Goal: Task Accomplishment & Management: Manage account settings

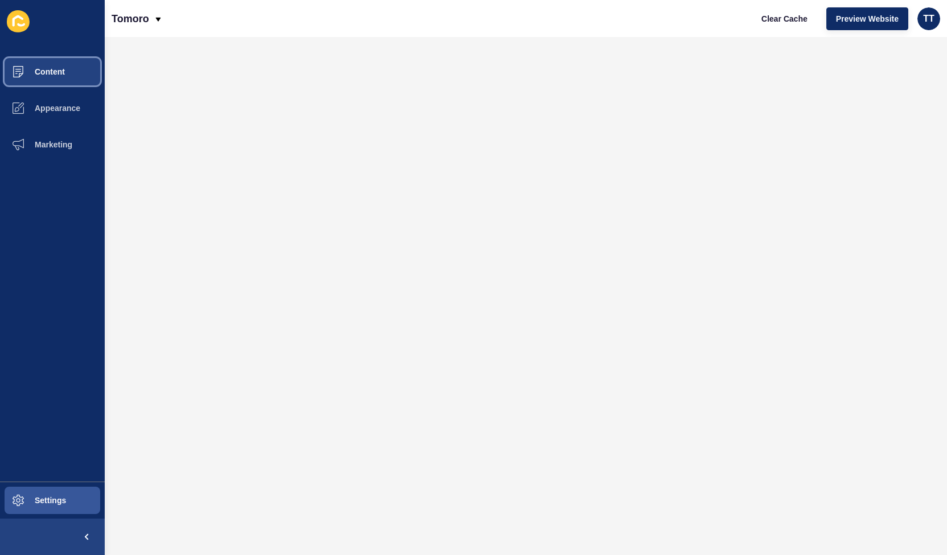
click at [57, 73] on span "Content" at bounding box center [31, 71] width 67 height 9
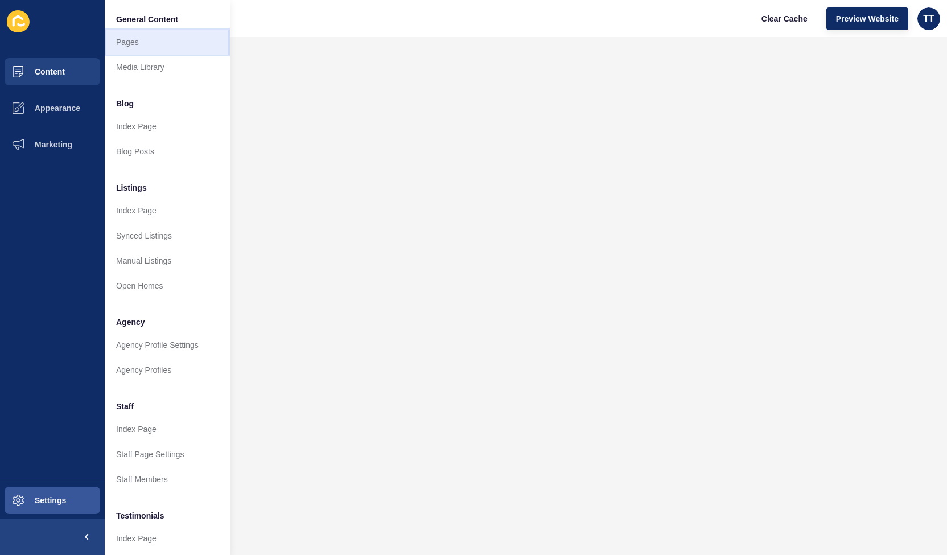
click at [126, 46] on link "Pages" at bounding box center [167, 42] width 125 height 25
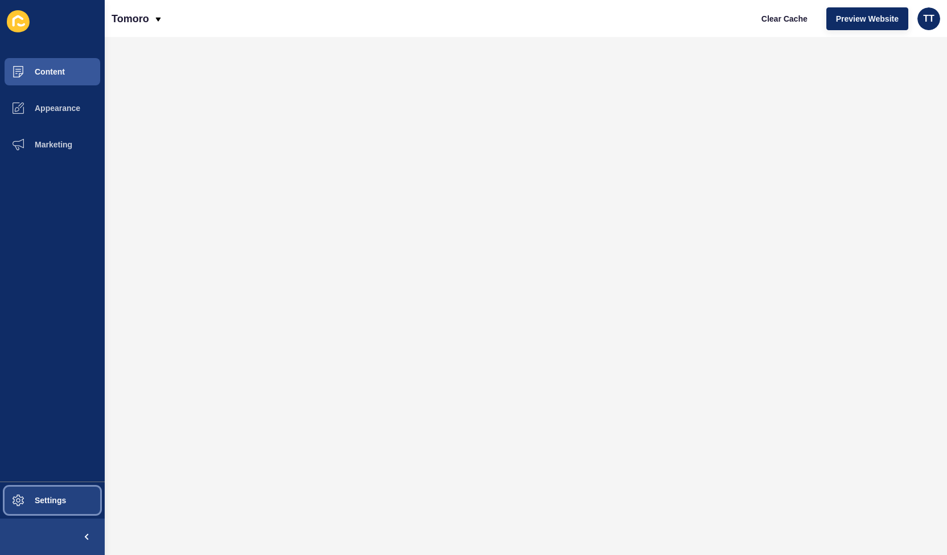
click at [44, 504] on span "Settings" at bounding box center [32, 500] width 68 height 9
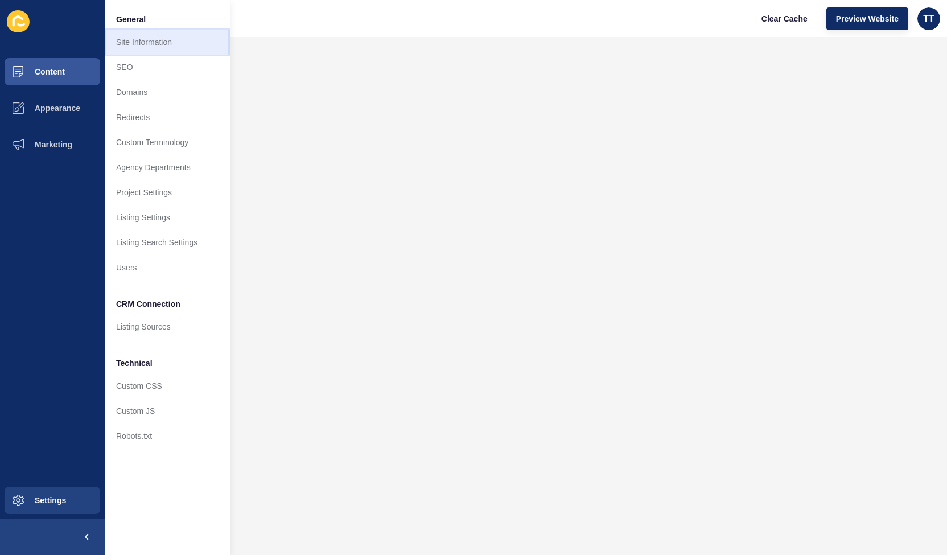
click at [163, 44] on link "Site Information" at bounding box center [167, 42] width 125 height 25
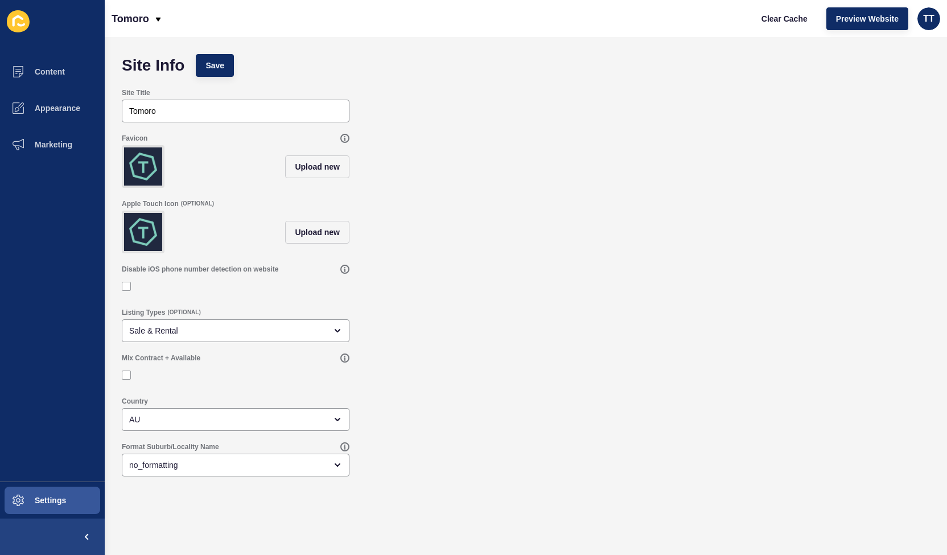
click at [225, 174] on div "Upload new" at bounding box center [236, 166] width 228 height 43
click at [499, 333] on div "Listing Types (OPTIONAL) Sale & Rental" at bounding box center [526, 325] width 820 height 46
click at [217, 471] on div "no_formatting" at bounding box center [227, 464] width 197 height 11
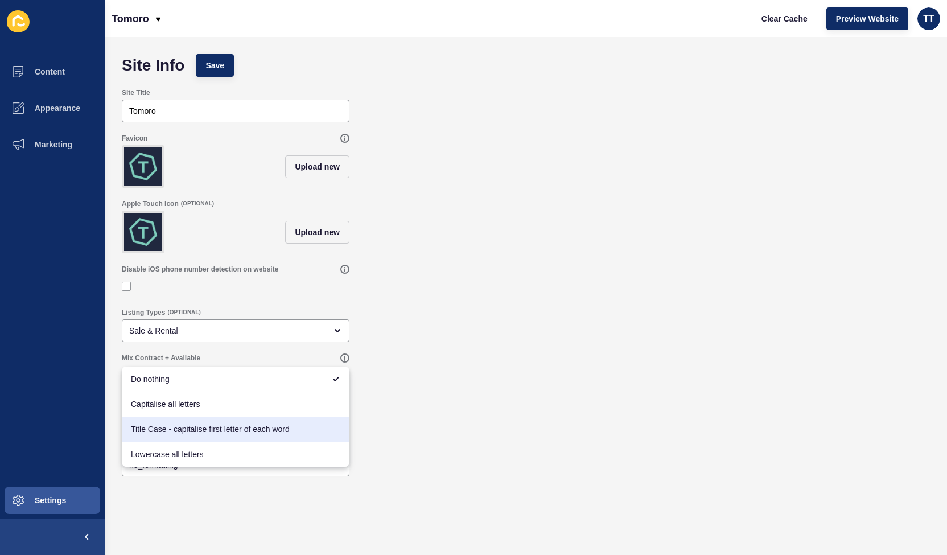
click at [466, 340] on div "Listing Types (OPTIONAL) Sale & Rental" at bounding box center [526, 325] width 820 height 46
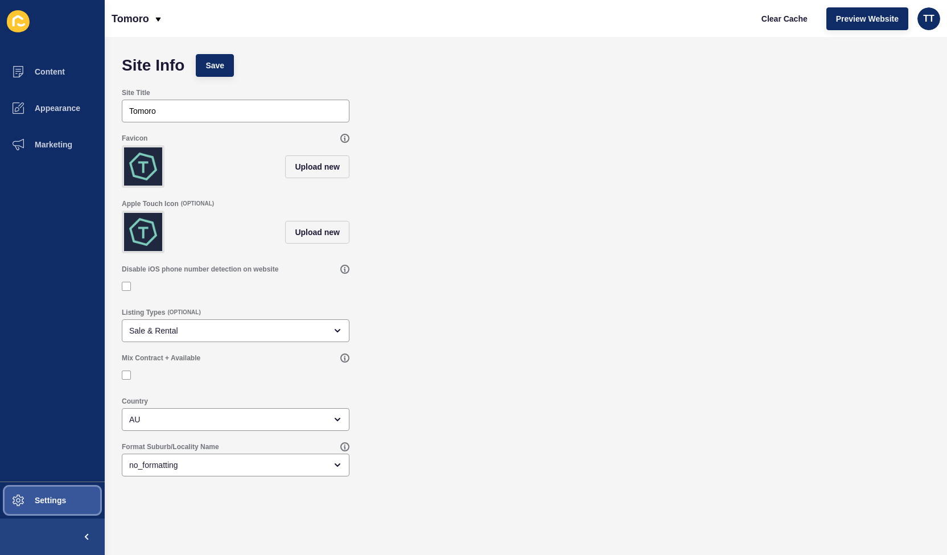
click at [52, 503] on span "Settings" at bounding box center [32, 500] width 68 height 9
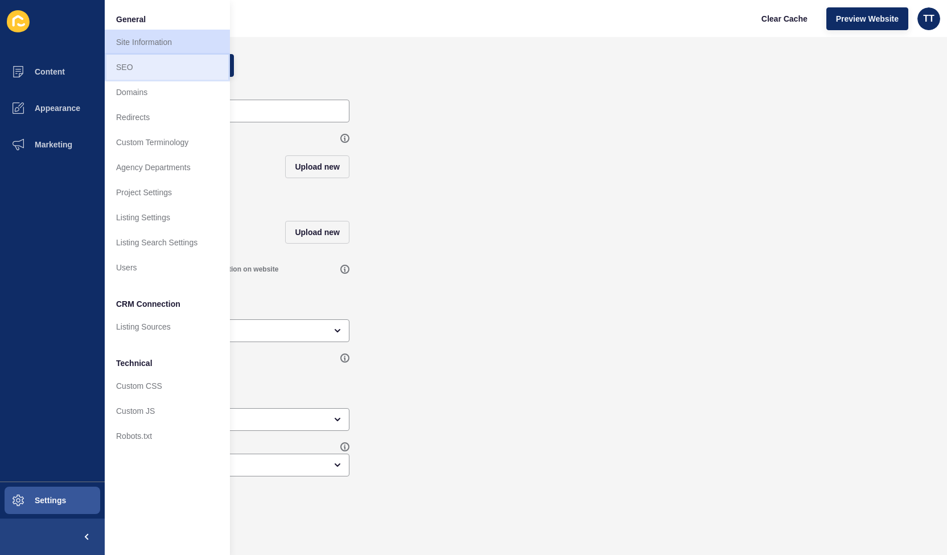
click at [134, 67] on link "SEO" at bounding box center [167, 67] width 125 height 25
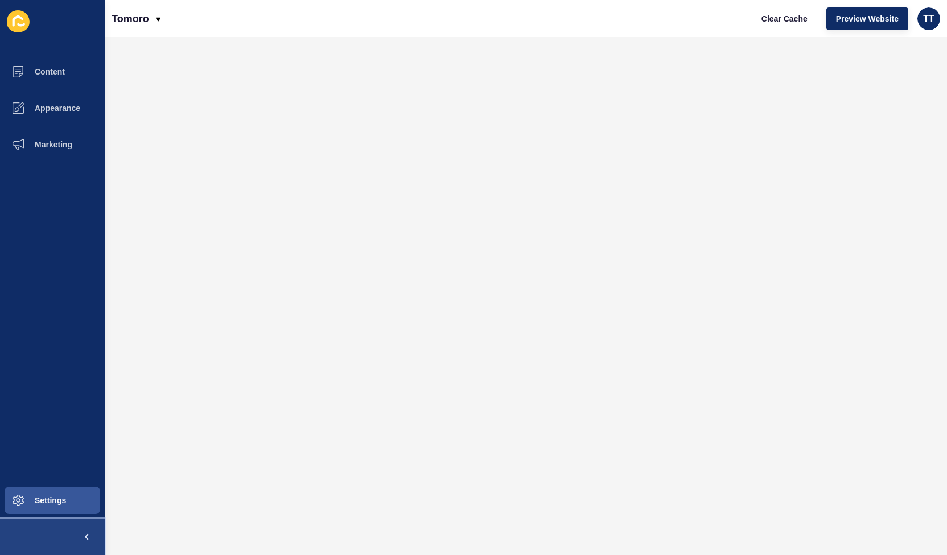
click at [85, 538] on span at bounding box center [86, 537] width 36 height 36
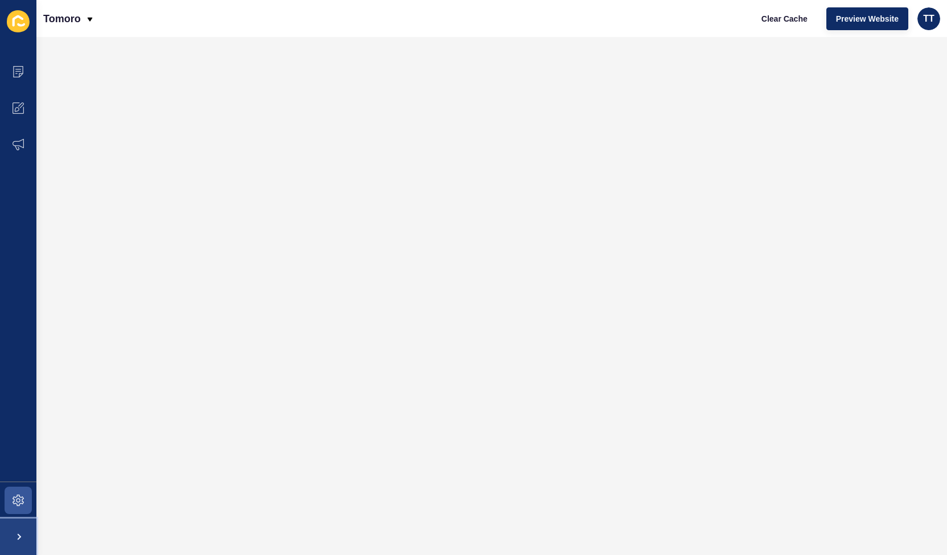
click at [23, 535] on span at bounding box center [18, 537] width 36 height 36
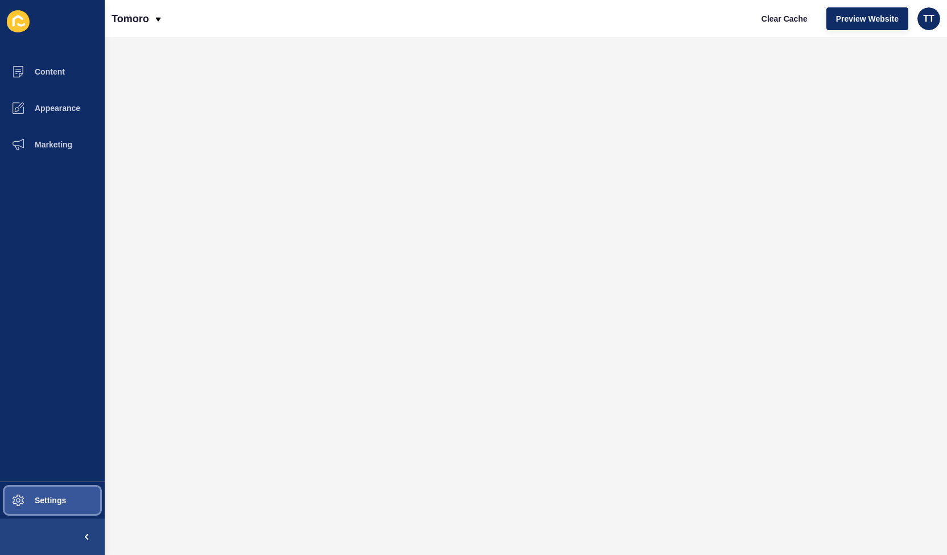
click at [22, 494] on span at bounding box center [18, 500] width 36 height 36
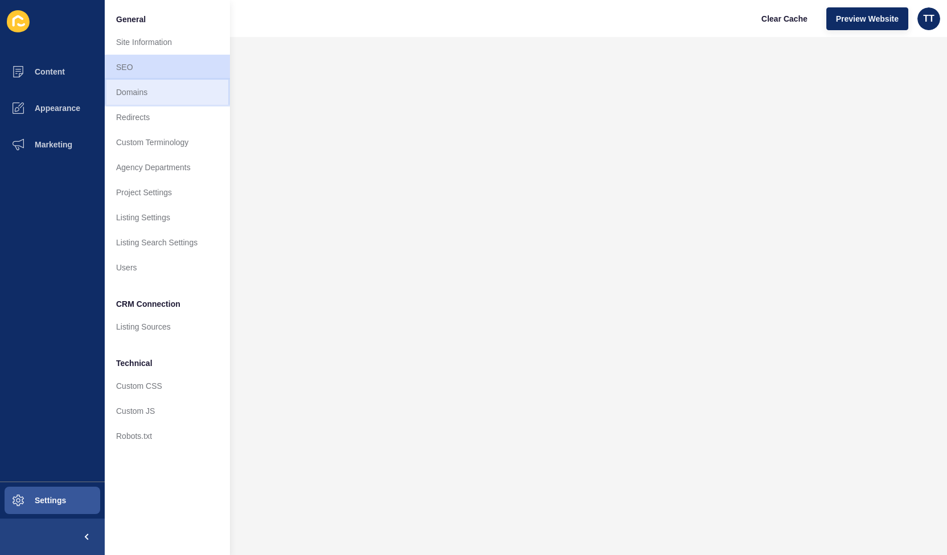
click at [130, 88] on link "Domains" at bounding box center [167, 92] width 125 height 25
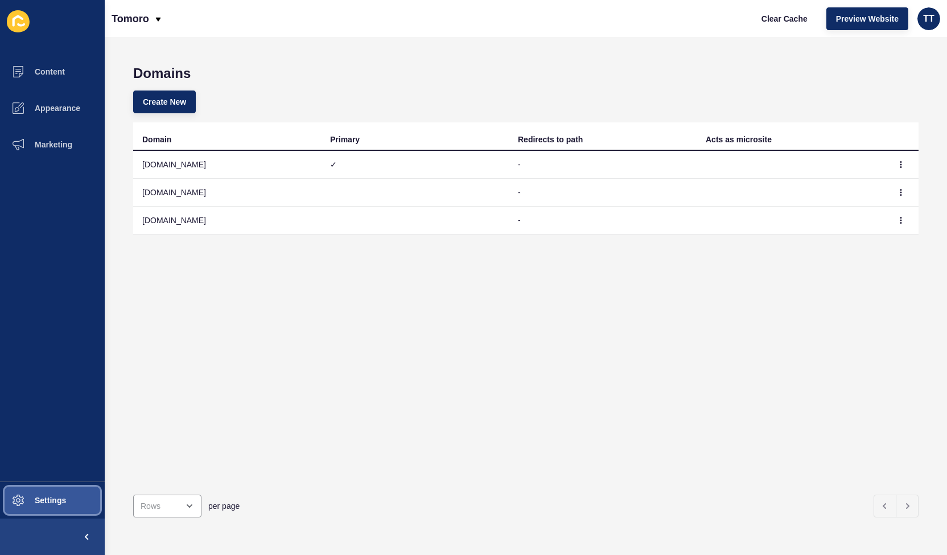
click at [49, 506] on button "Settings" at bounding box center [52, 500] width 105 height 36
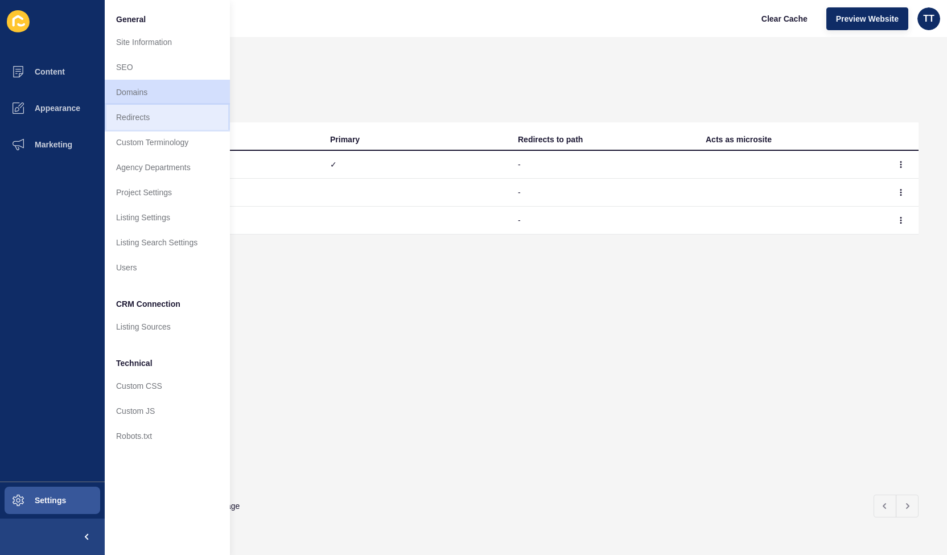
click at [143, 116] on link "Redirects" at bounding box center [167, 117] width 125 height 25
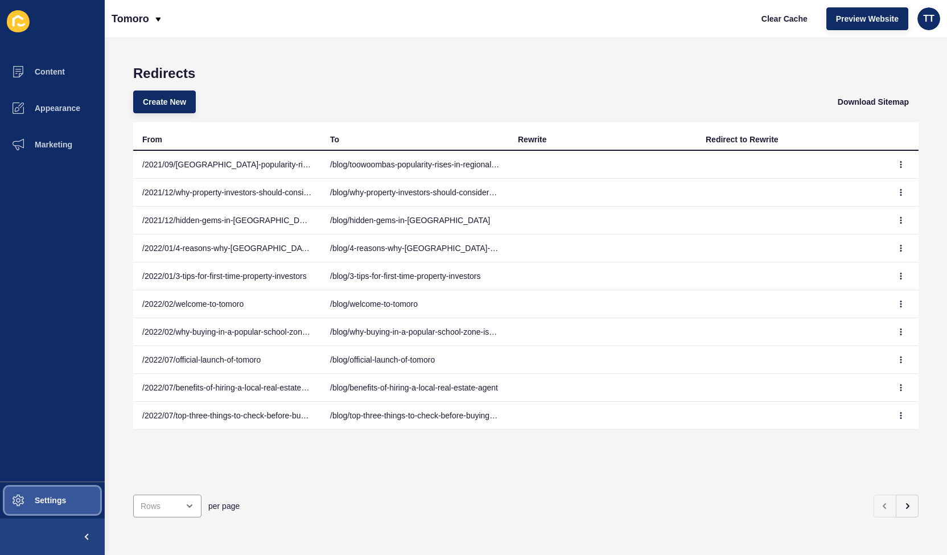
click at [58, 508] on button "Settings" at bounding box center [52, 500] width 105 height 36
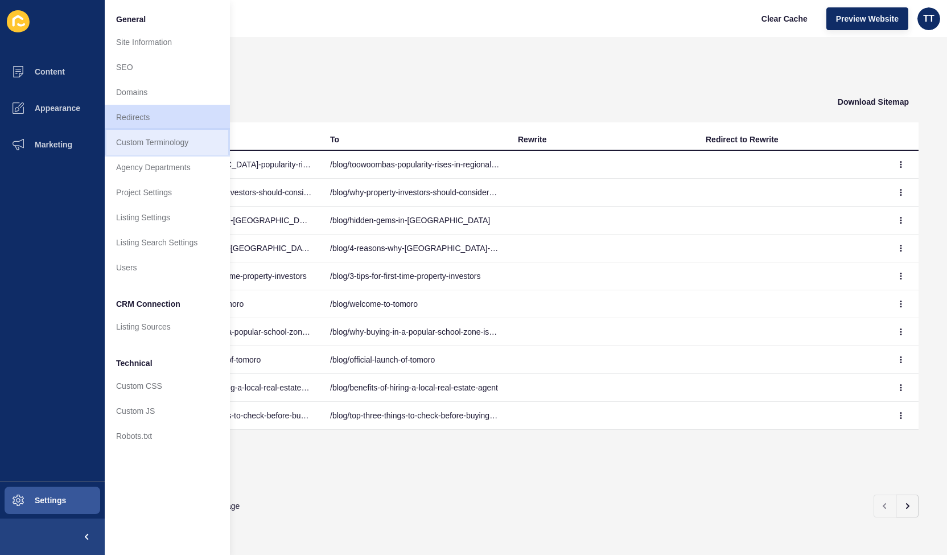
click at [152, 144] on link "Custom Terminology" at bounding box center [167, 142] width 125 height 25
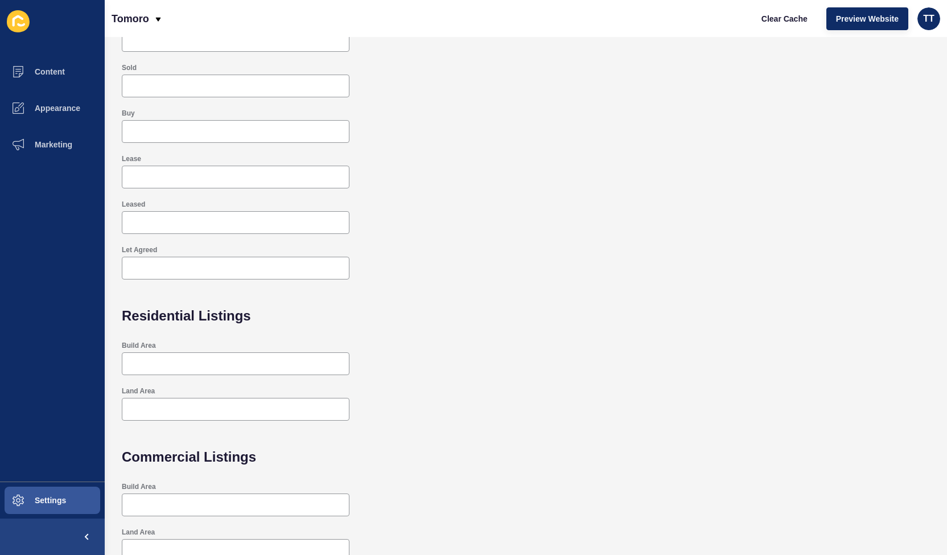
scroll to position [171, 0]
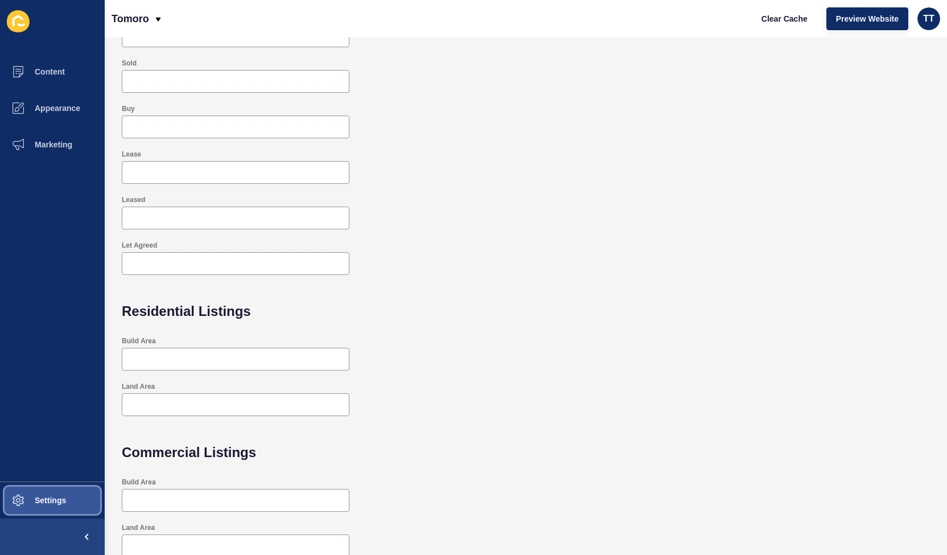
click at [44, 502] on span "Settings" at bounding box center [32, 500] width 68 height 9
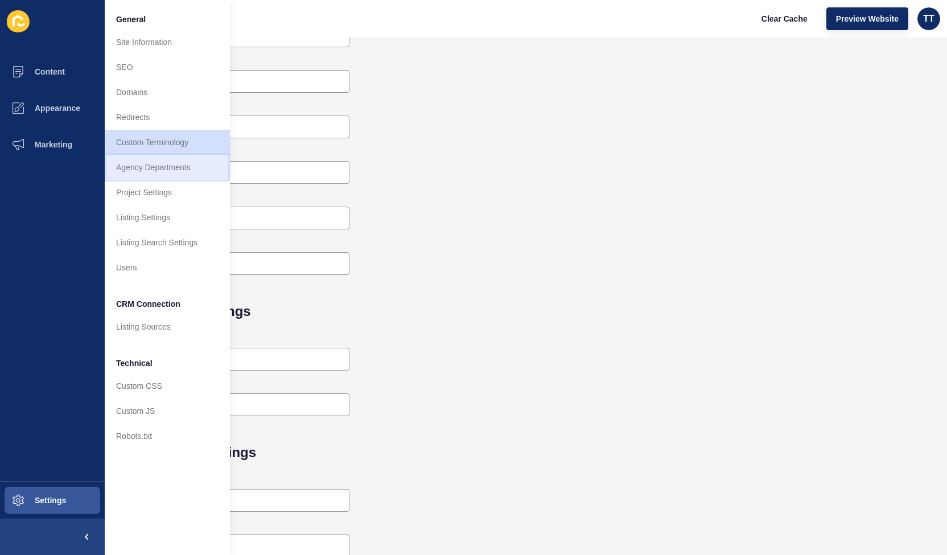
click at [163, 167] on link "Agency Departments" at bounding box center [167, 167] width 125 height 25
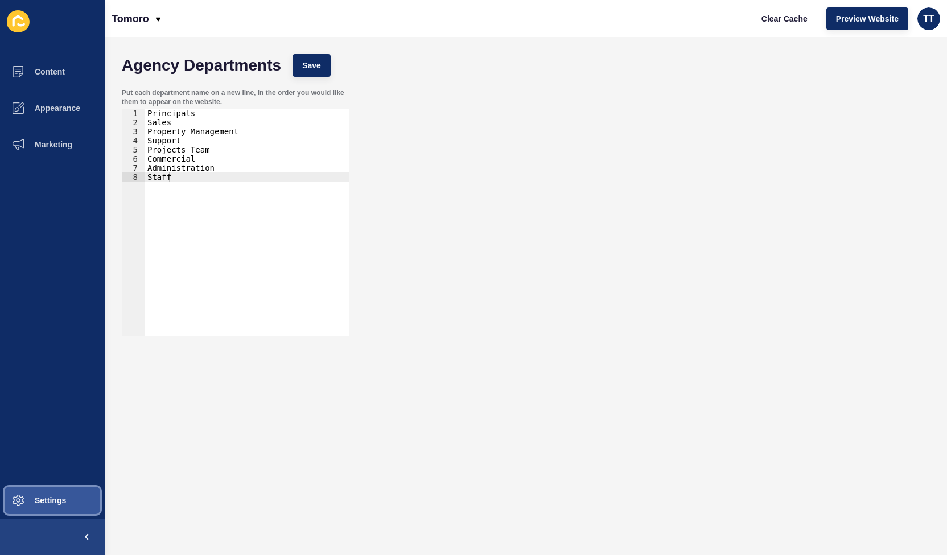
click at [60, 492] on button "Settings" at bounding box center [52, 500] width 105 height 36
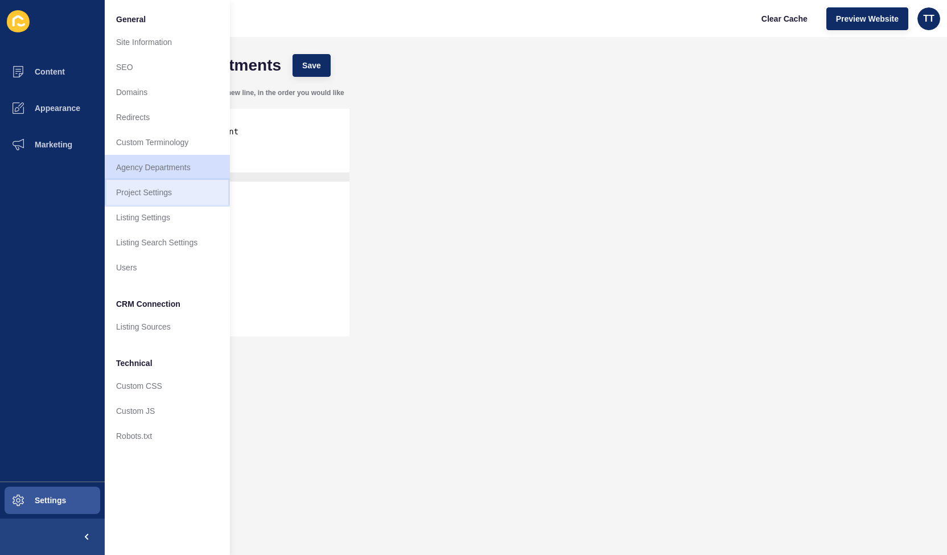
click at [147, 192] on link "Project Settings" at bounding box center [167, 192] width 125 height 25
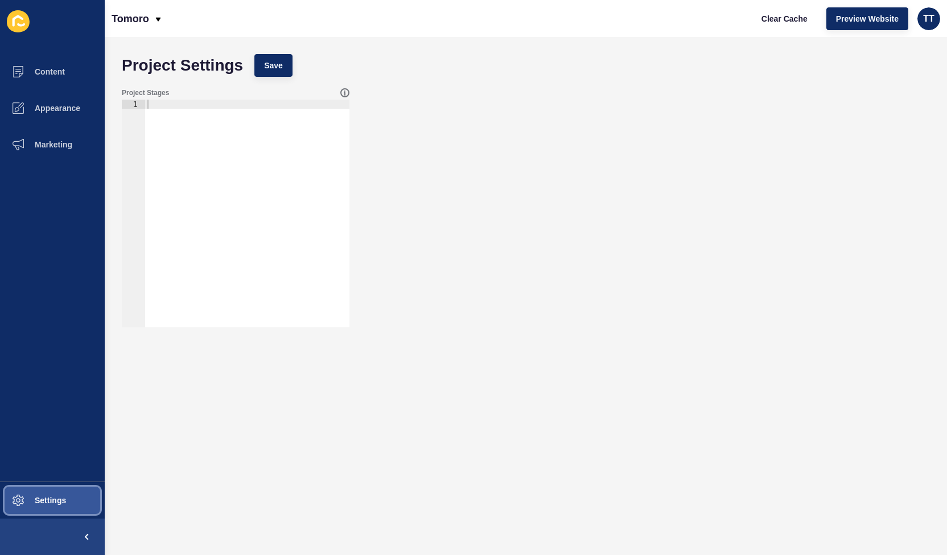
click at [55, 502] on span "Settings" at bounding box center [32, 500] width 68 height 9
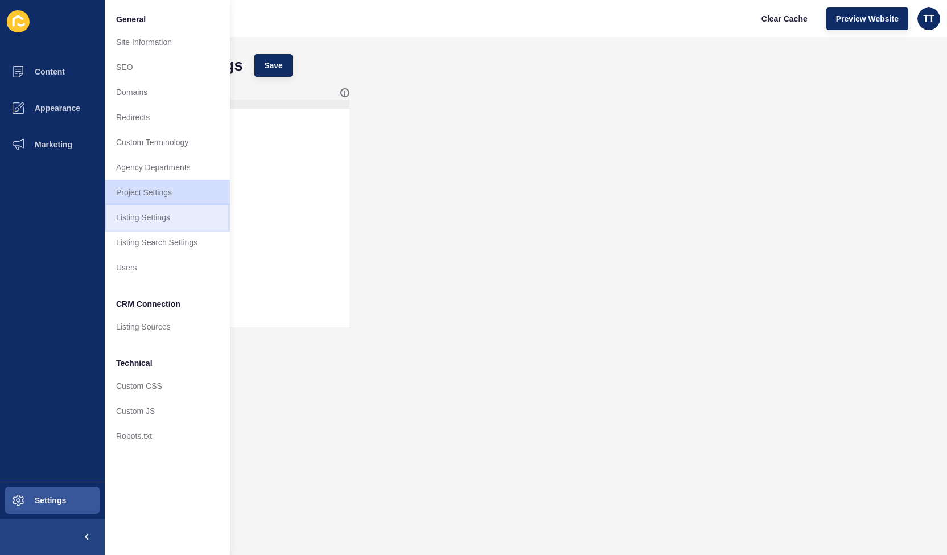
click at [151, 217] on link "Listing Settings" at bounding box center [167, 217] width 125 height 25
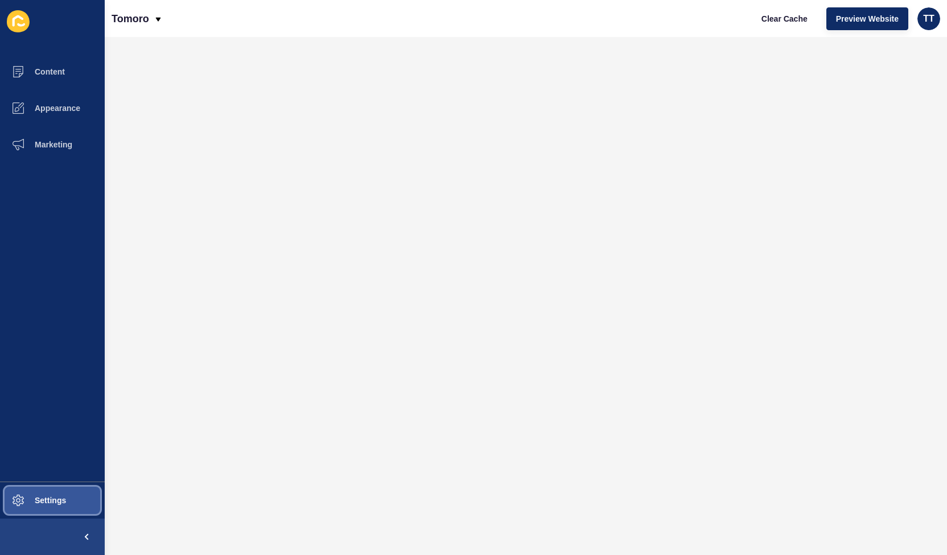
click at [49, 499] on span "Settings" at bounding box center [32, 500] width 68 height 9
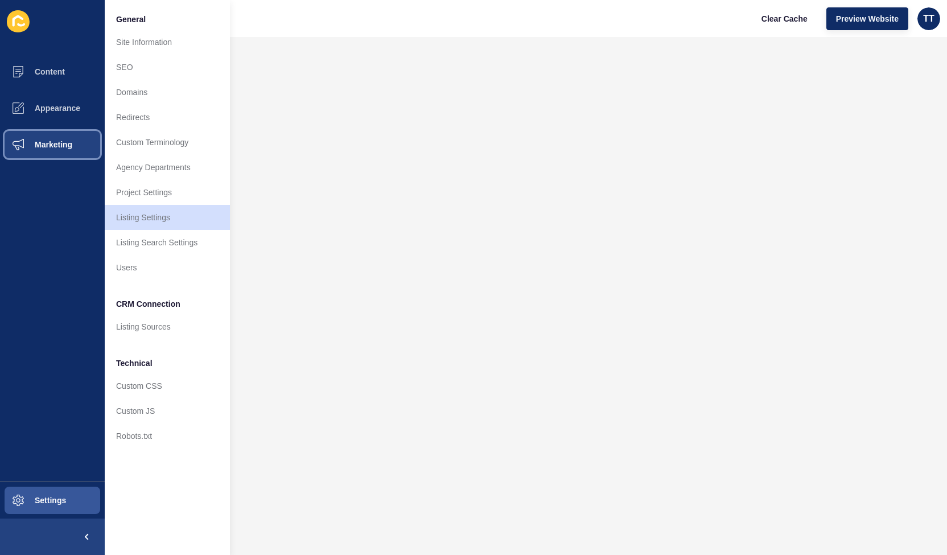
click at [55, 145] on span "Marketing" at bounding box center [35, 144] width 74 height 9
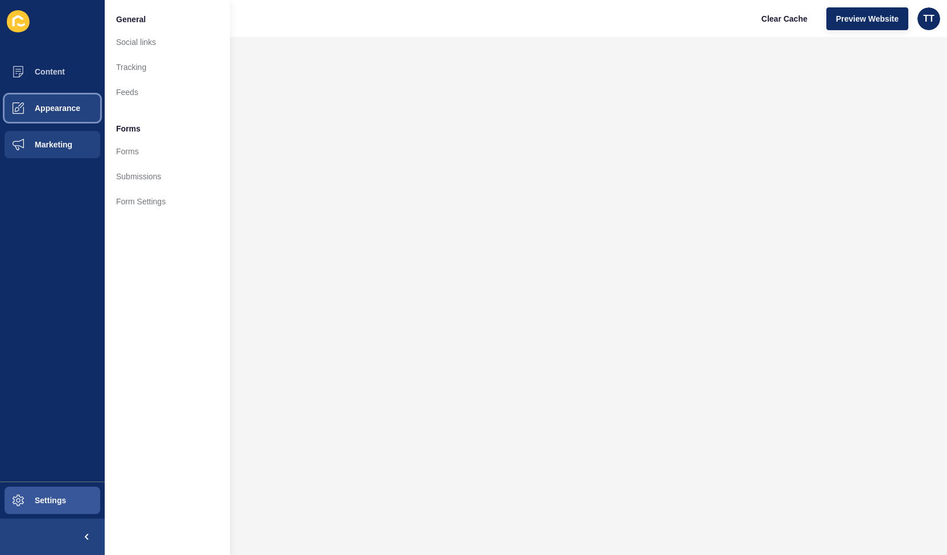
click at [71, 101] on button "Appearance" at bounding box center [52, 108] width 105 height 36
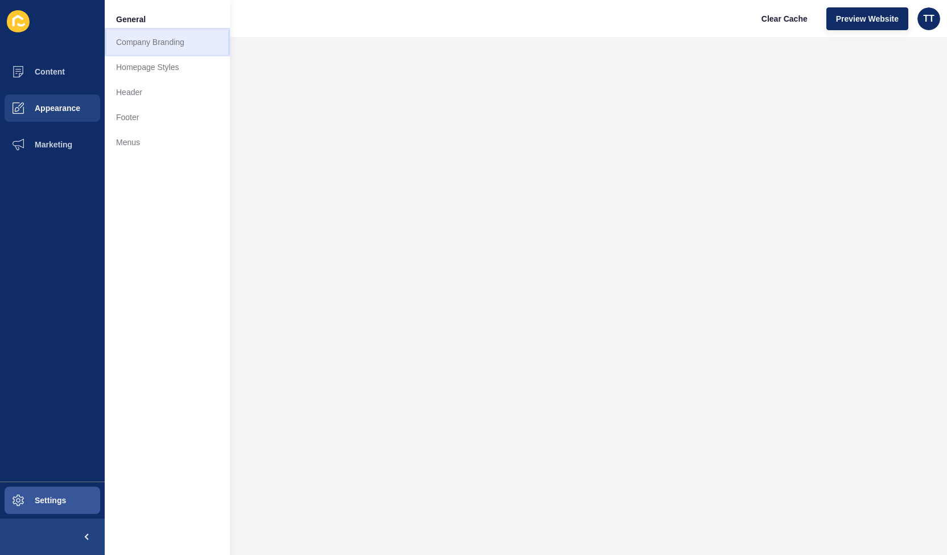
click at [124, 43] on link "Company Branding" at bounding box center [167, 42] width 125 height 25
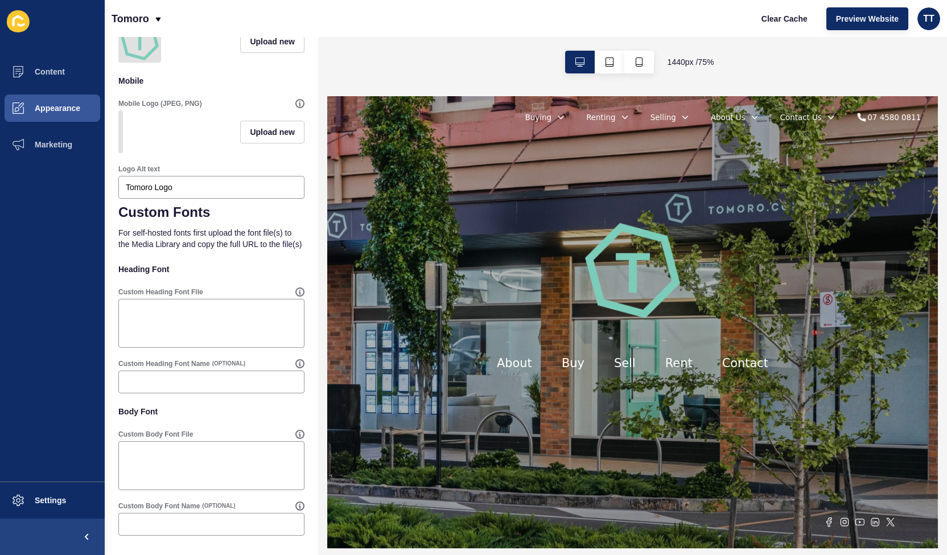
scroll to position [723, 0]
click at [48, 115] on button "Appearance" at bounding box center [52, 108] width 105 height 36
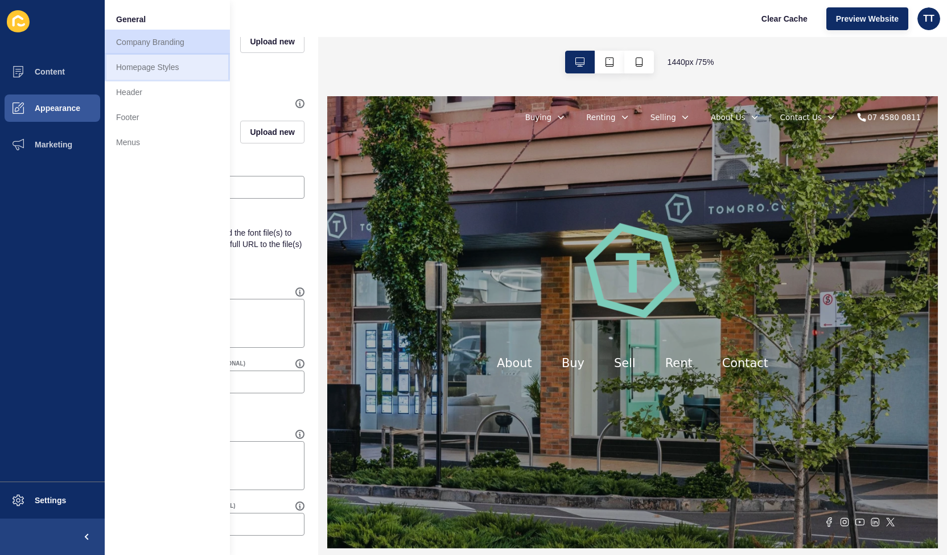
click at [146, 56] on link "Homepage Styles" at bounding box center [167, 67] width 125 height 25
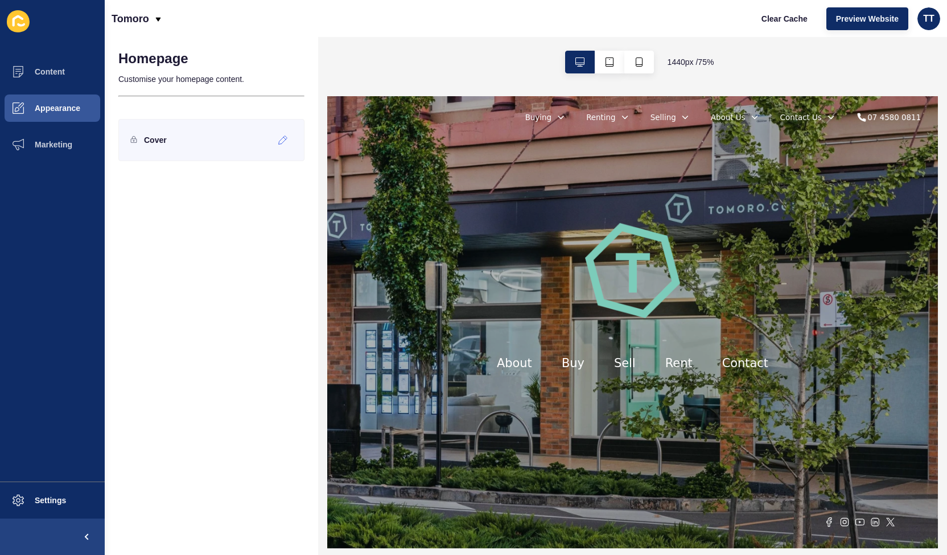
click at [172, 139] on div "Cover" at bounding box center [211, 140] width 186 height 42
click at [277, 142] on div at bounding box center [283, 140] width 19 height 18
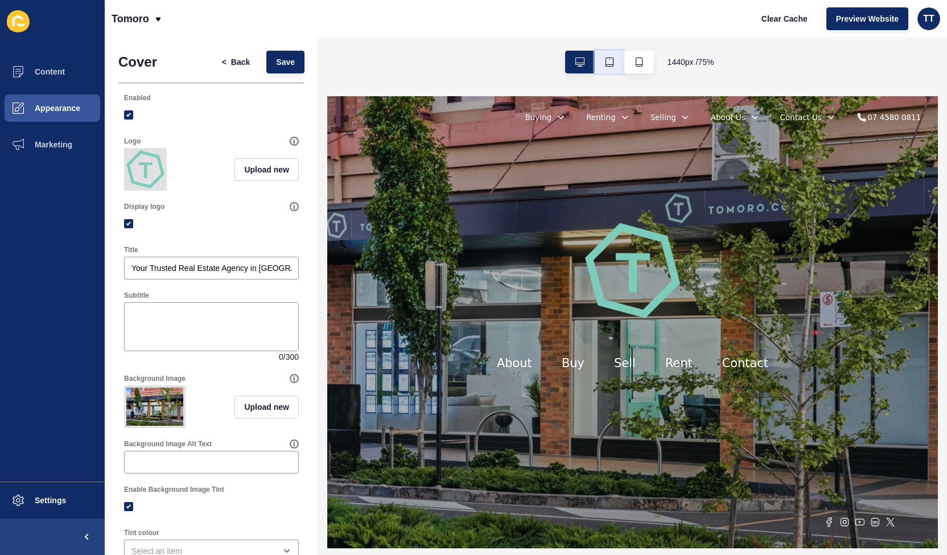
click at [606, 56] on button "button" at bounding box center [610, 62] width 30 height 23
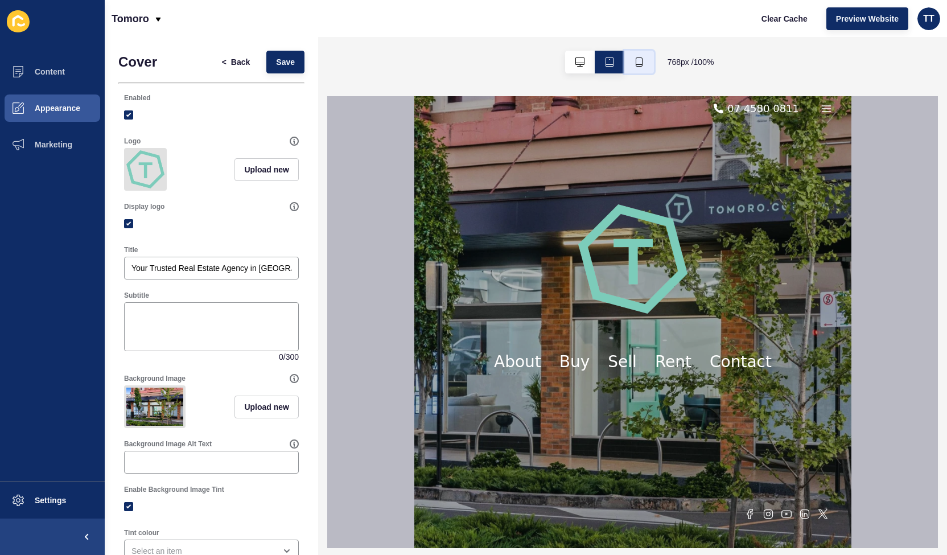
click at [638, 60] on icon "button" at bounding box center [639, 62] width 9 height 9
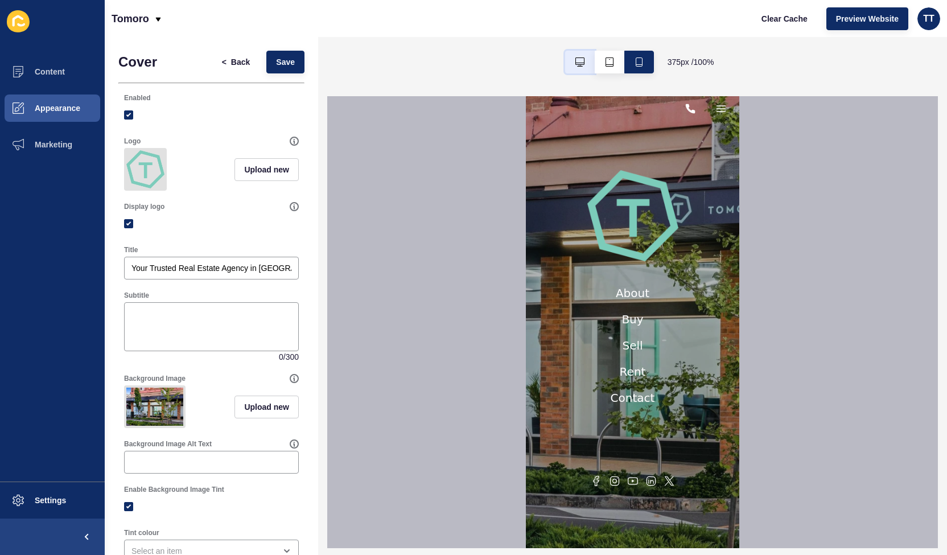
click at [576, 59] on icon "button" at bounding box center [580, 62] width 9 height 9
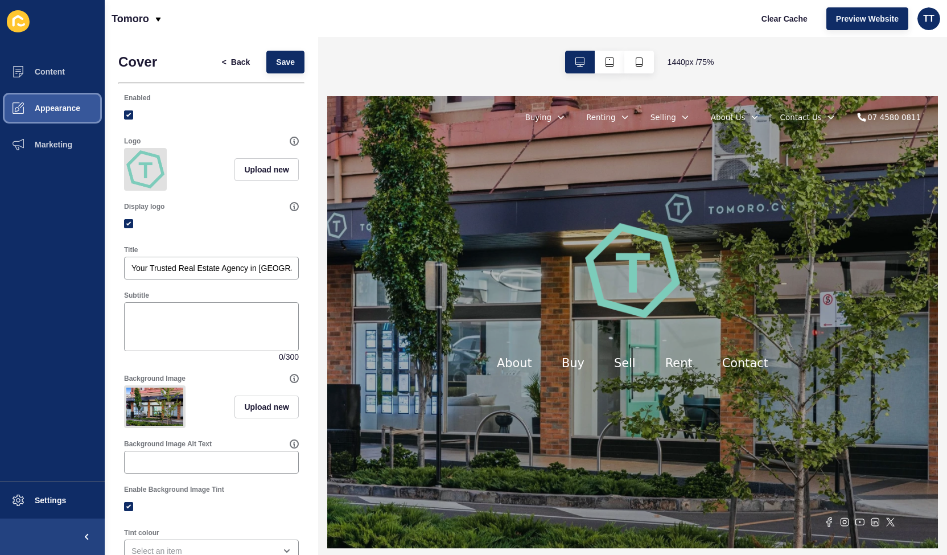
click at [64, 110] on span "Appearance" at bounding box center [39, 108] width 82 height 9
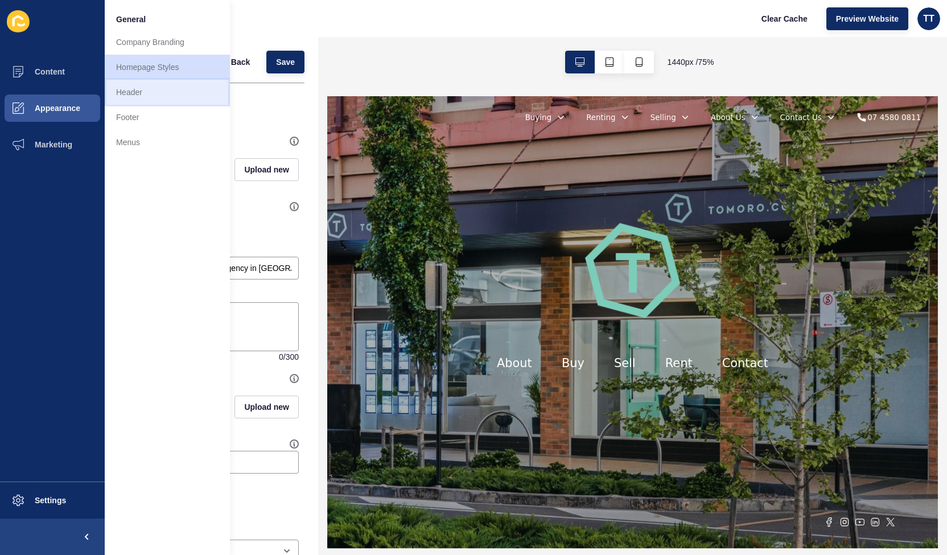
click at [136, 96] on link "Header" at bounding box center [167, 92] width 125 height 25
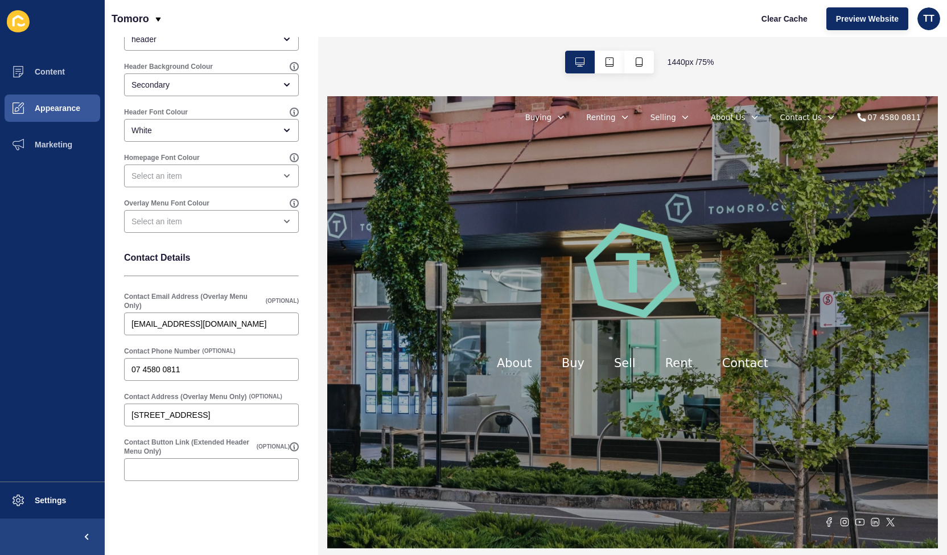
scroll to position [115, 0]
click at [71, 112] on span "Appearance" at bounding box center [39, 108] width 82 height 9
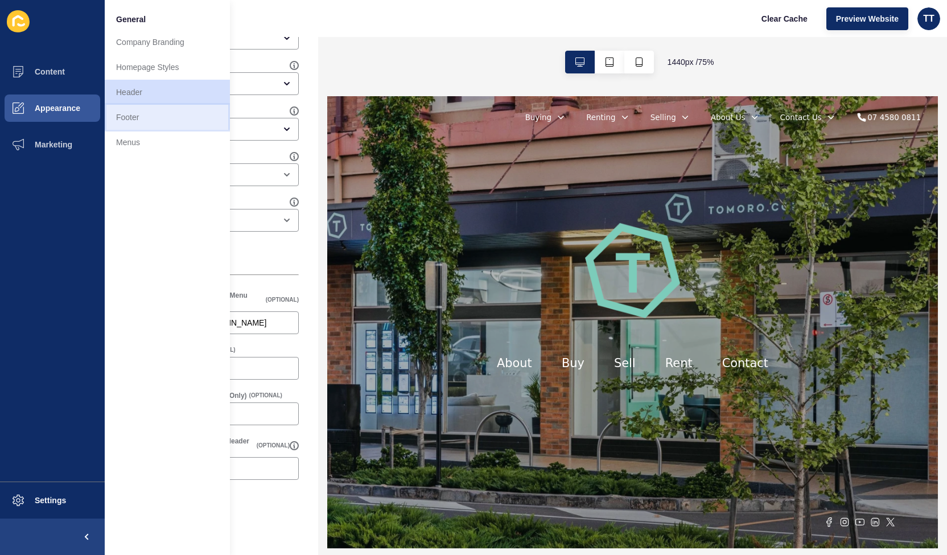
click at [137, 113] on link "Footer" at bounding box center [167, 117] width 125 height 25
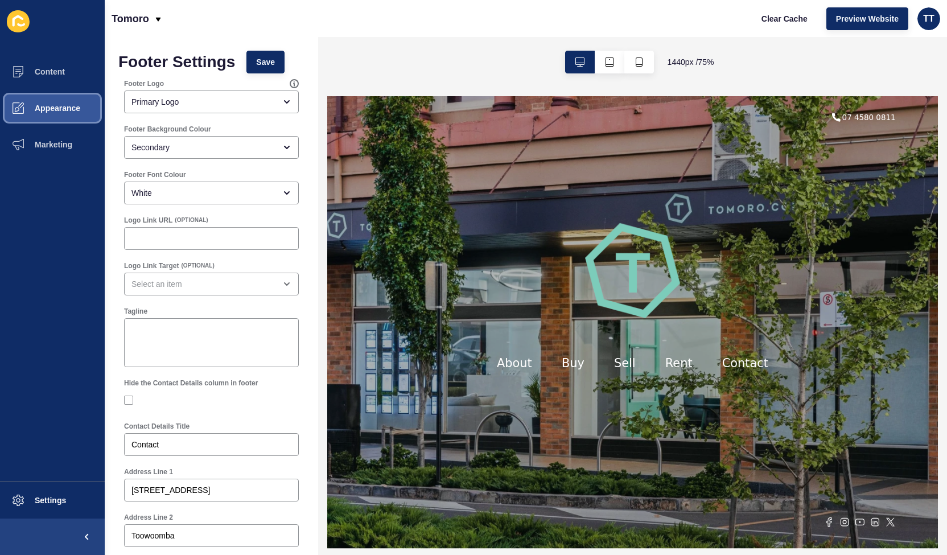
click at [53, 113] on button "Appearance" at bounding box center [52, 108] width 105 height 36
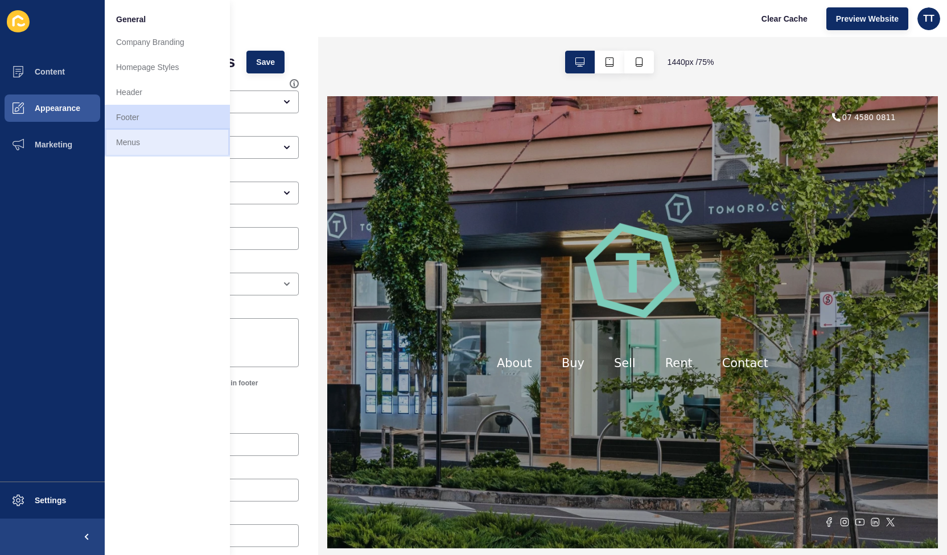
click at [134, 145] on link "Menus" at bounding box center [167, 142] width 125 height 25
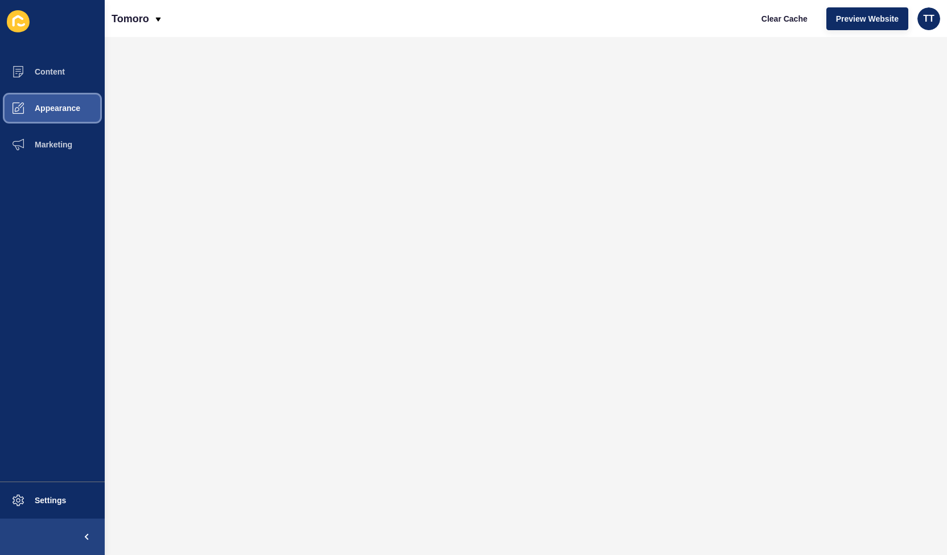
click at [63, 102] on button "Appearance" at bounding box center [52, 108] width 105 height 36
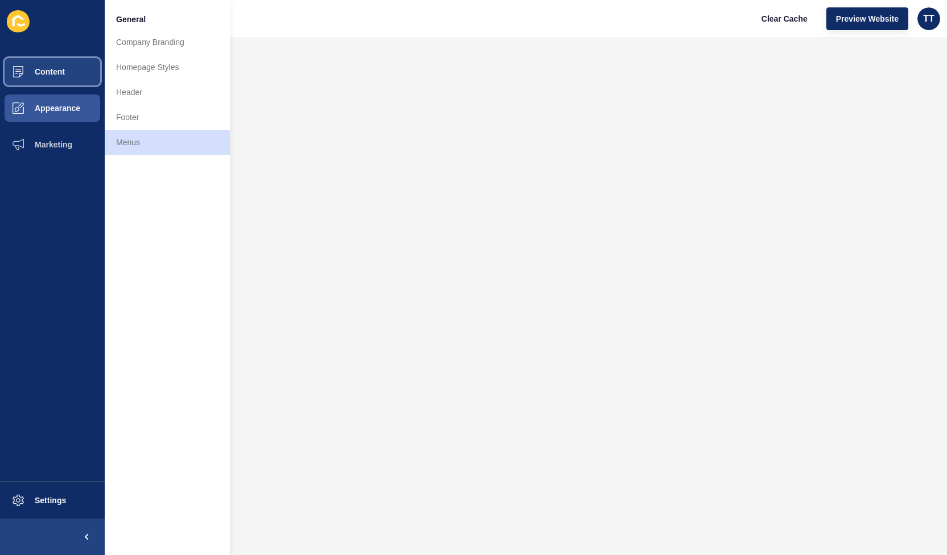
click at [54, 67] on button "Content" at bounding box center [52, 72] width 105 height 36
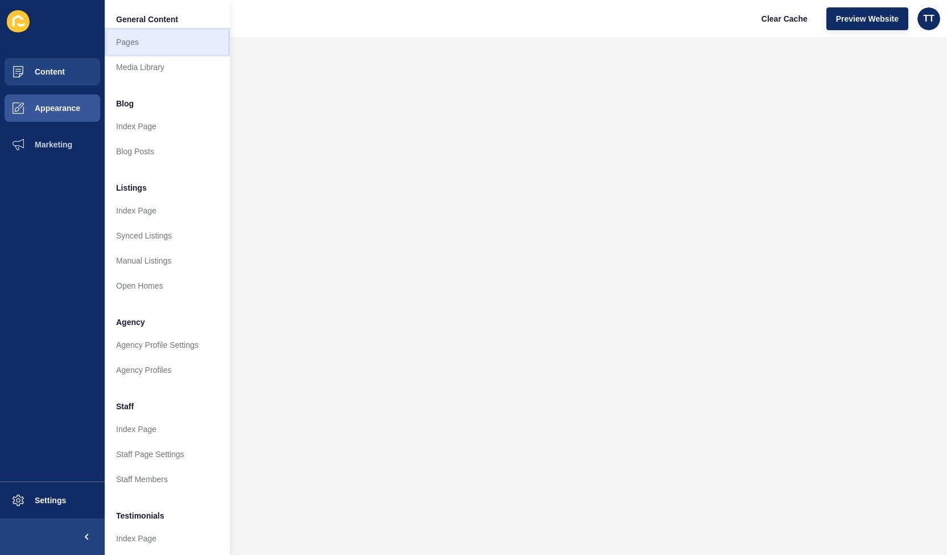
click at [135, 37] on link "Pages" at bounding box center [167, 42] width 125 height 25
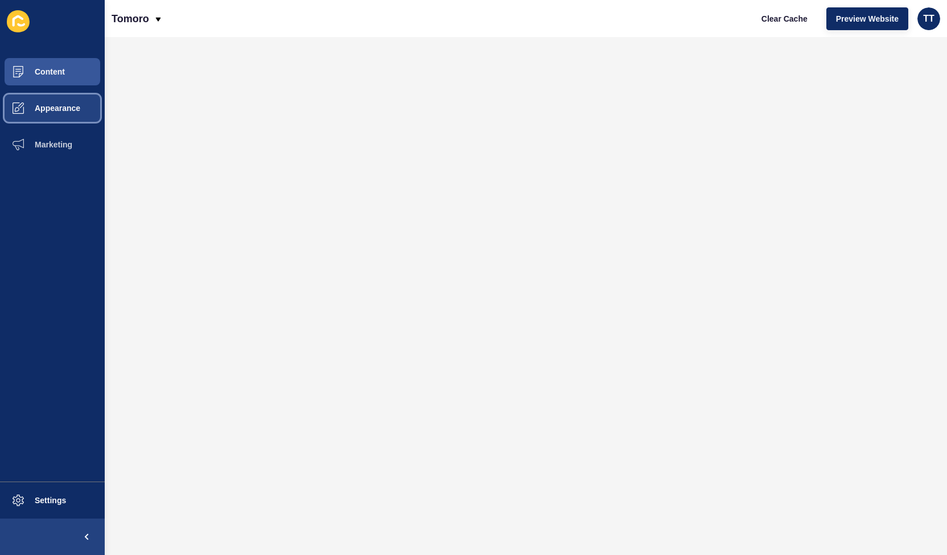
click at [67, 106] on span "Appearance" at bounding box center [39, 108] width 82 height 9
click at [51, 77] on button "Content" at bounding box center [52, 72] width 105 height 36
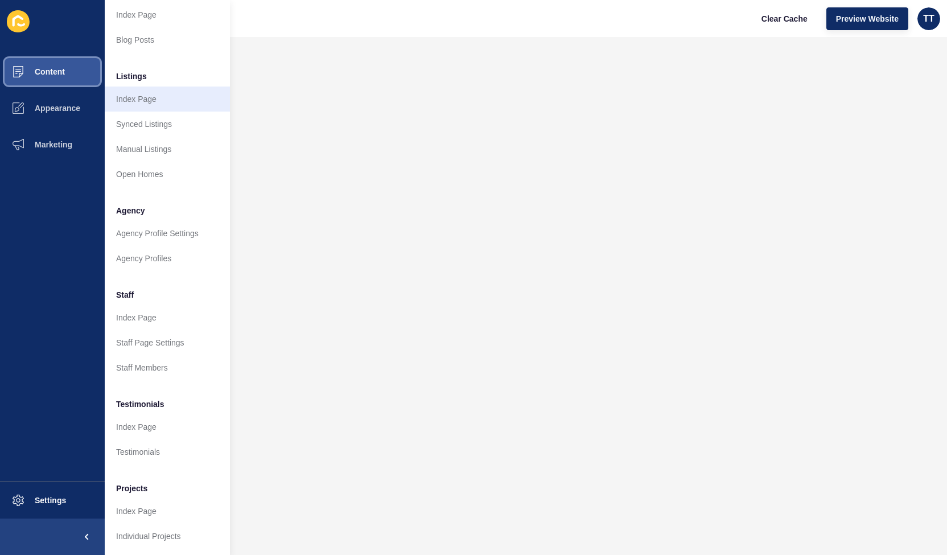
scroll to position [121, 0]
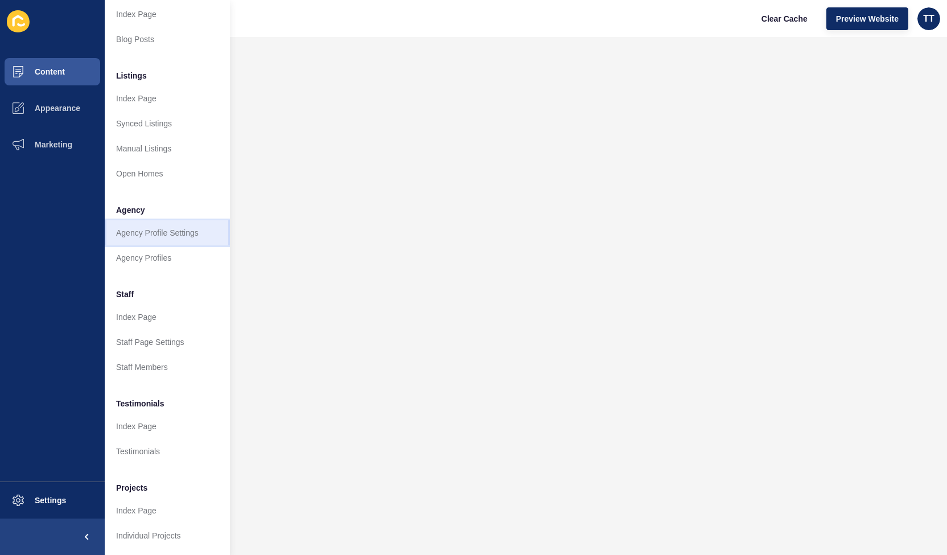
click at [183, 223] on link "Agency Profile Settings" at bounding box center [167, 232] width 125 height 25
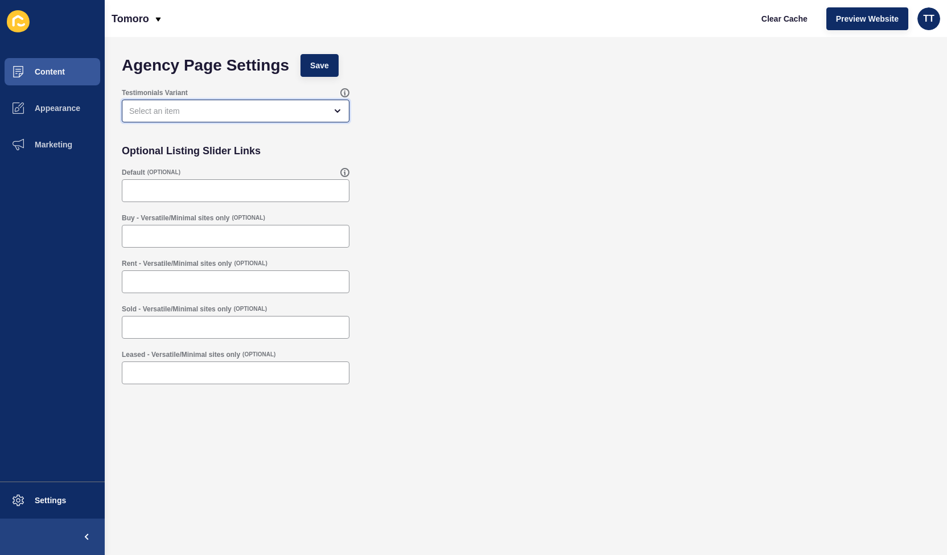
click at [212, 114] on div "open menu" at bounding box center [227, 110] width 197 height 11
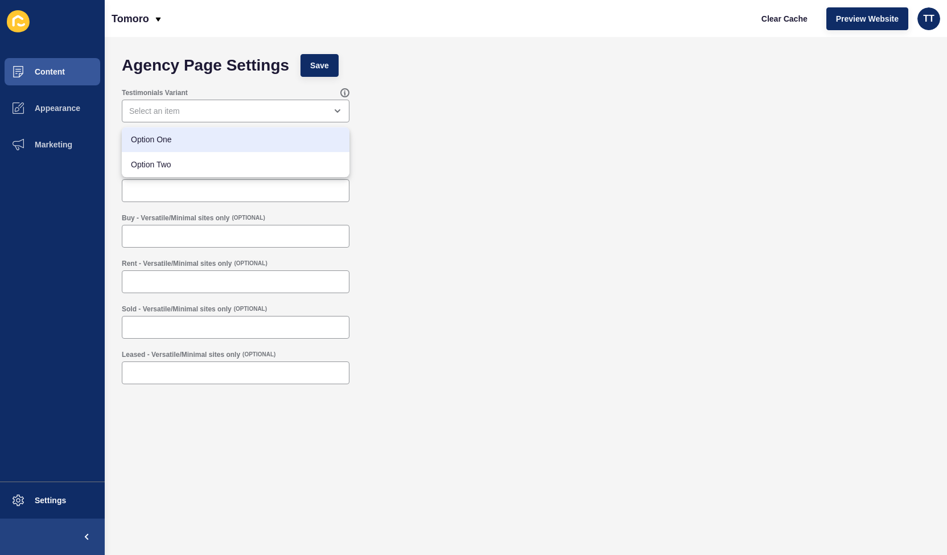
click at [561, 154] on div "Optional Listing Slider Links" at bounding box center [526, 150] width 820 height 23
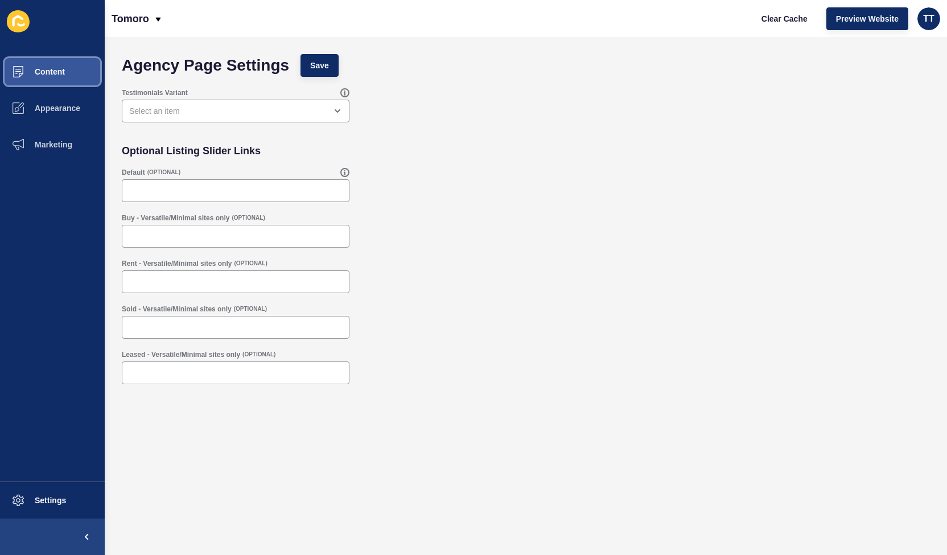
click at [70, 65] on button "Content" at bounding box center [52, 72] width 105 height 36
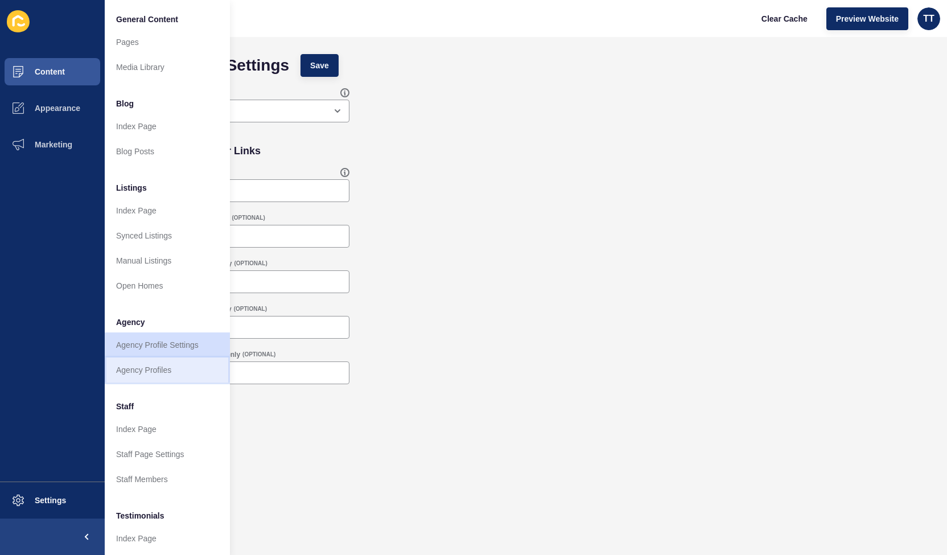
click at [162, 368] on link "Agency Profiles" at bounding box center [167, 370] width 125 height 25
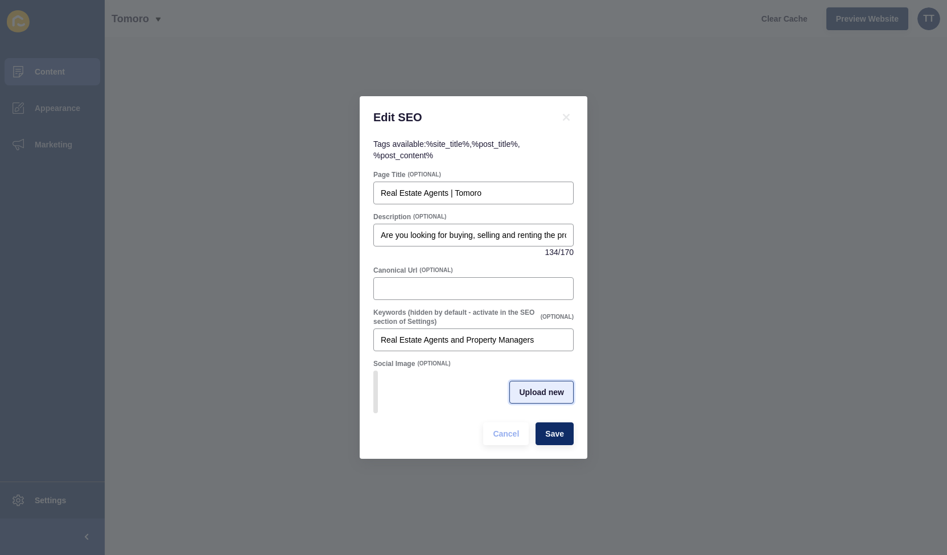
click at [541, 390] on span "Upload new" at bounding box center [541, 392] width 45 height 11
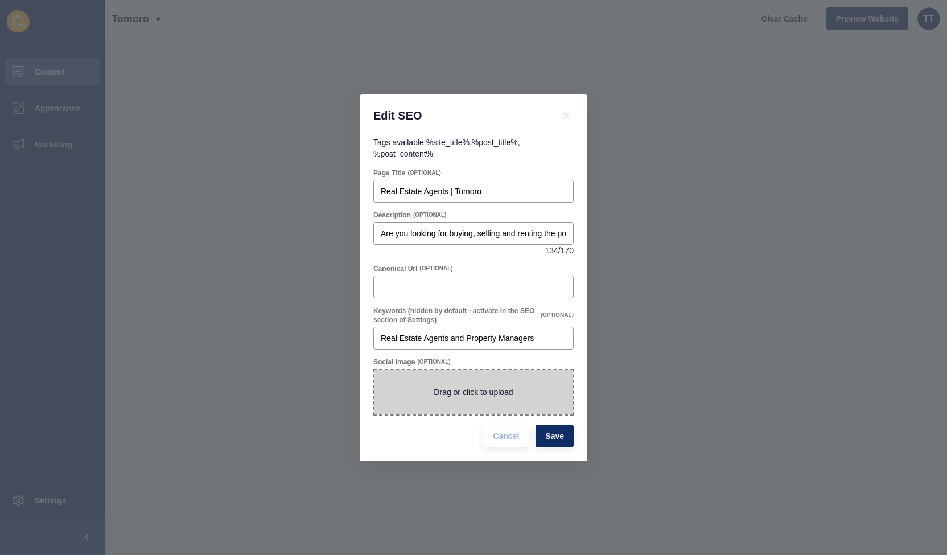
click at [468, 392] on span at bounding box center [474, 392] width 198 height 44
click at [375, 370] on input "Drag or click to upload" at bounding box center [375, 370] width 0 height 0
type input "C:\fakepath\_DSC0050.jpg"
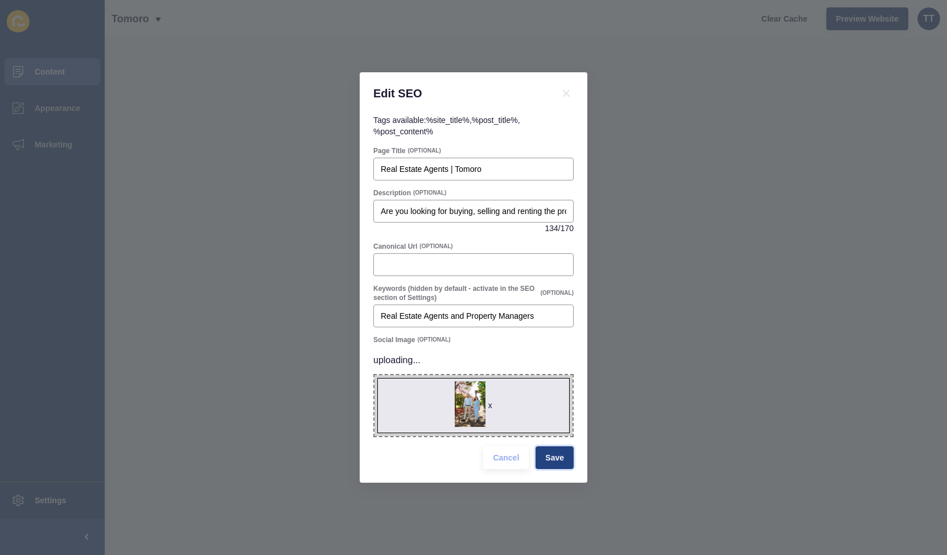
click at [560, 463] on button "Save" at bounding box center [555, 457] width 38 height 23
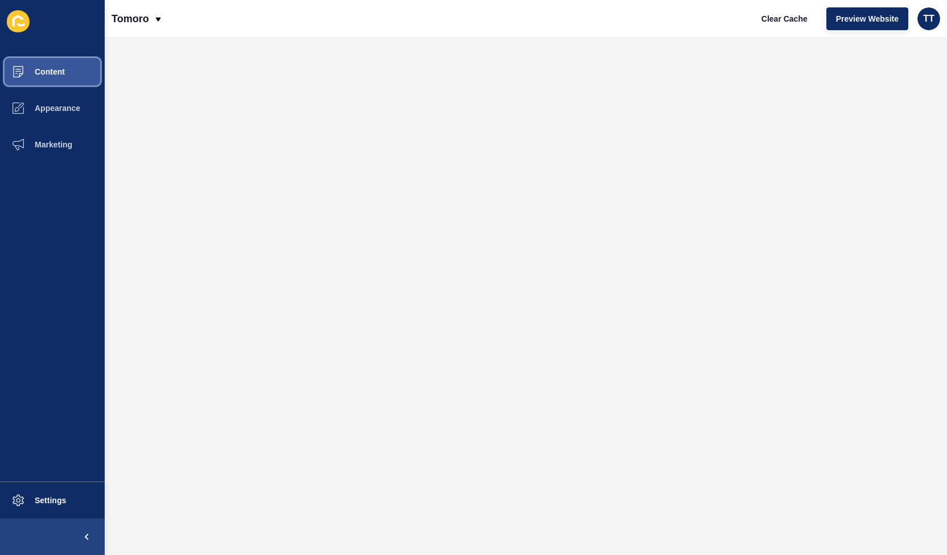
click at [59, 65] on button "Content" at bounding box center [52, 72] width 105 height 36
click at [48, 72] on span "Content" at bounding box center [31, 71] width 67 height 9
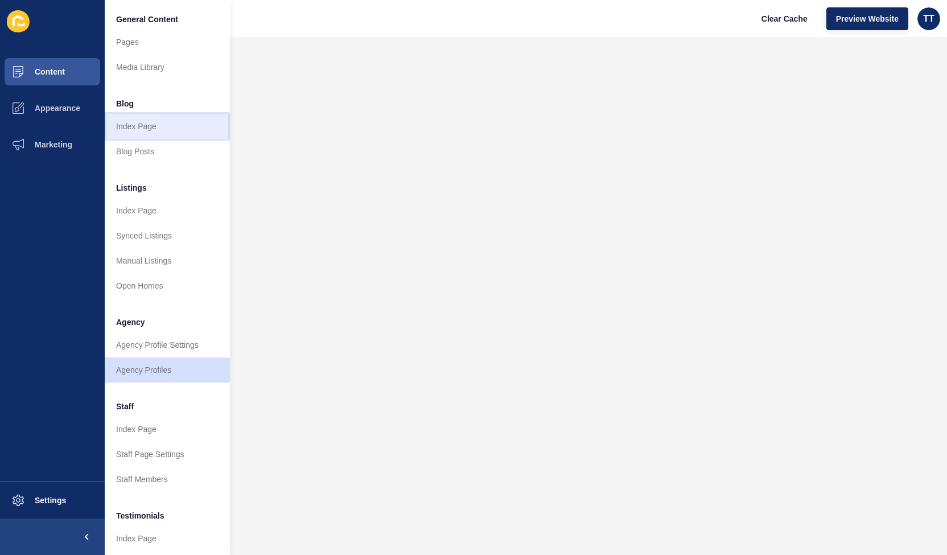
click at [136, 128] on link "Index Page" at bounding box center [167, 126] width 125 height 25
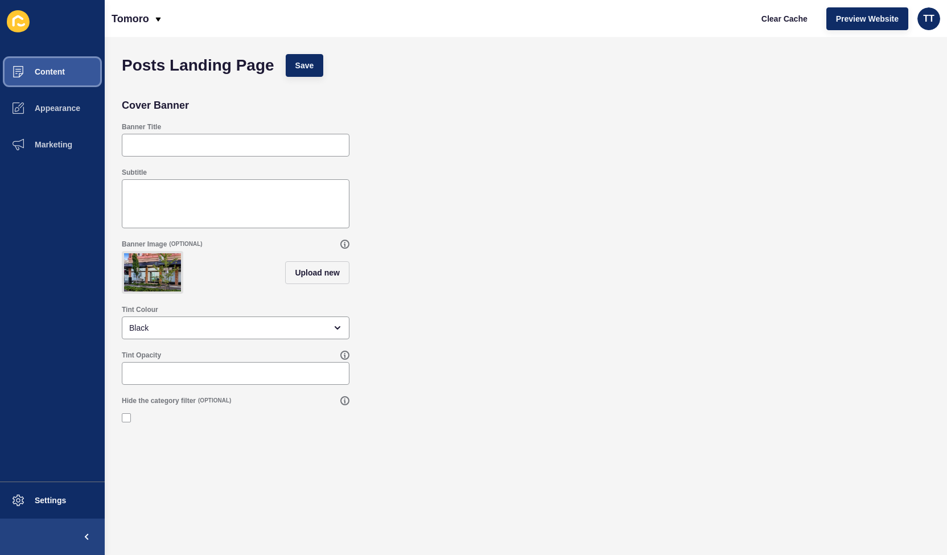
click at [47, 73] on span "Content" at bounding box center [31, 71] width 67 height 9
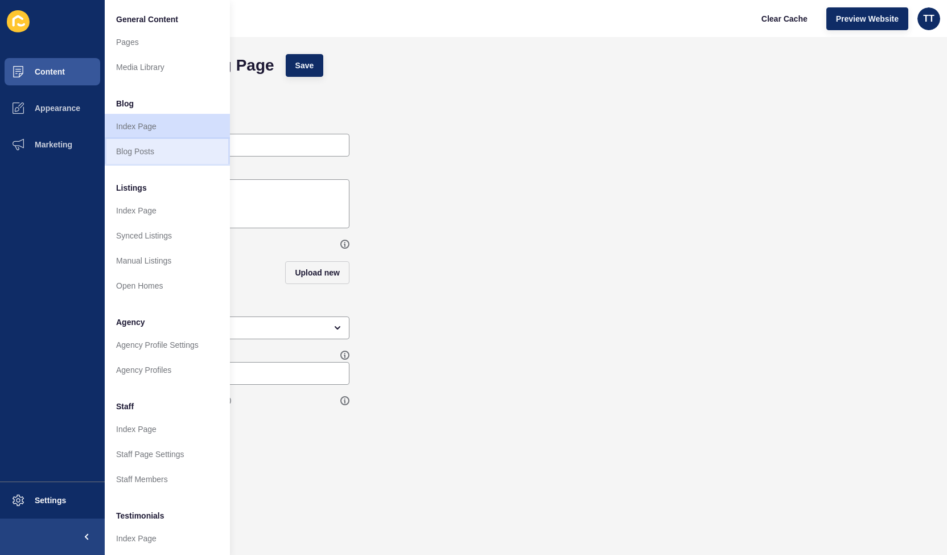
click at [142, 151] on link "Blog Posts" at bounding box center [167, 151] width 125 height 25
